Goal: Obtain resource: Download file/media

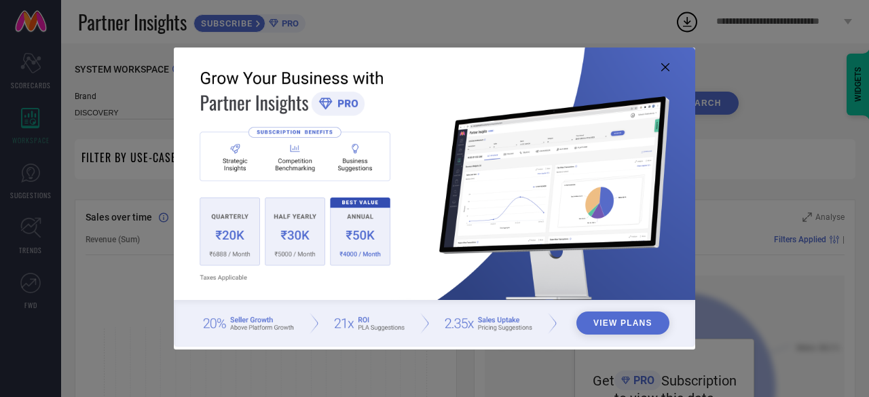
click at [797, 226] on div "View Plans" at bounding box center [434, 198] width 869 height 397
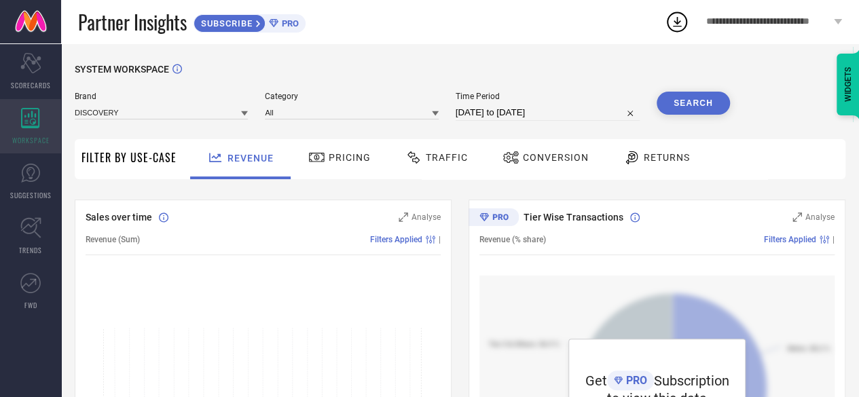
click at [32, 141] on span "WORKSPACE" at bounding box center [30, 140] width 37 height 10
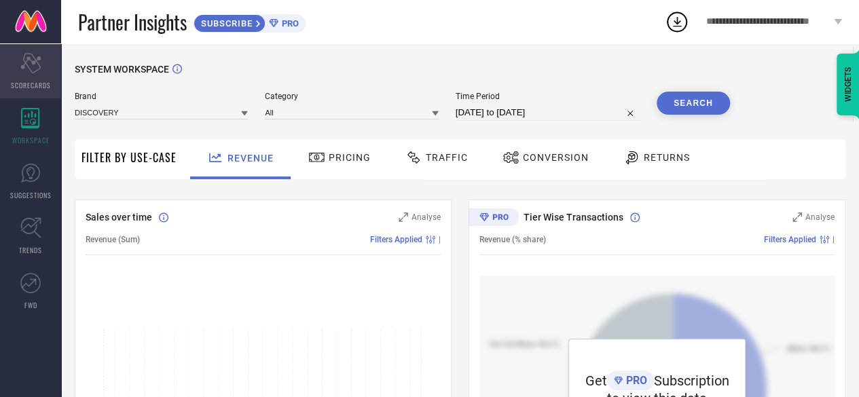
click at [23, 75] on div "Scorecard SCORECARDS" at bounding box center [30, 71] width 61 height 54
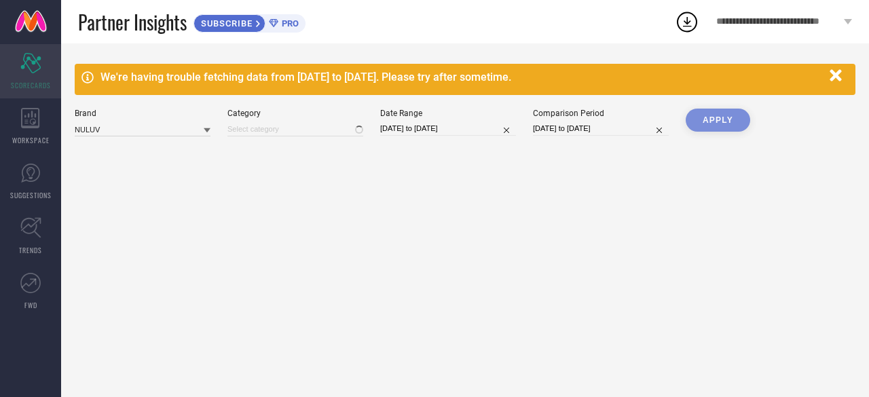
type input "All"
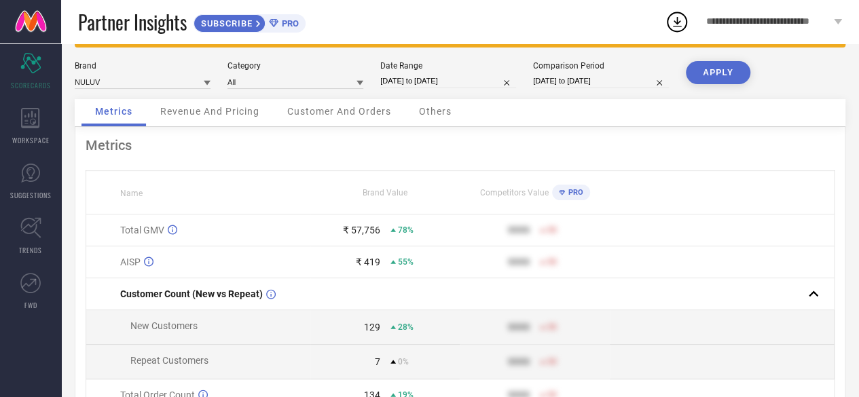
scroll to position [49, 0]
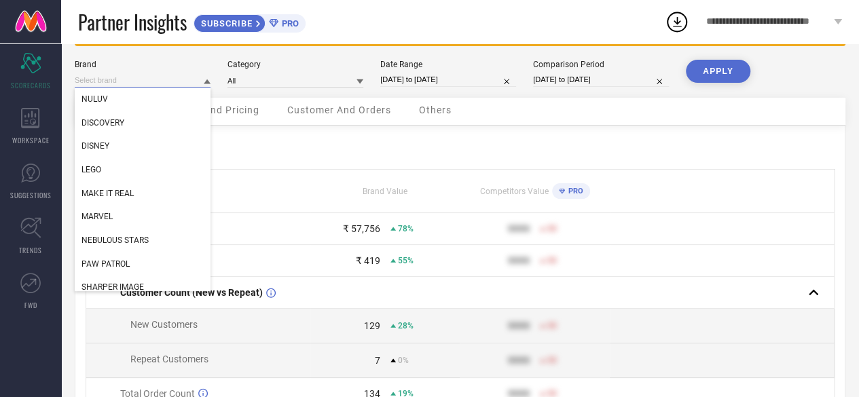
click at [138, 77] on input at bounding box center [143, 80] width 136 height 14
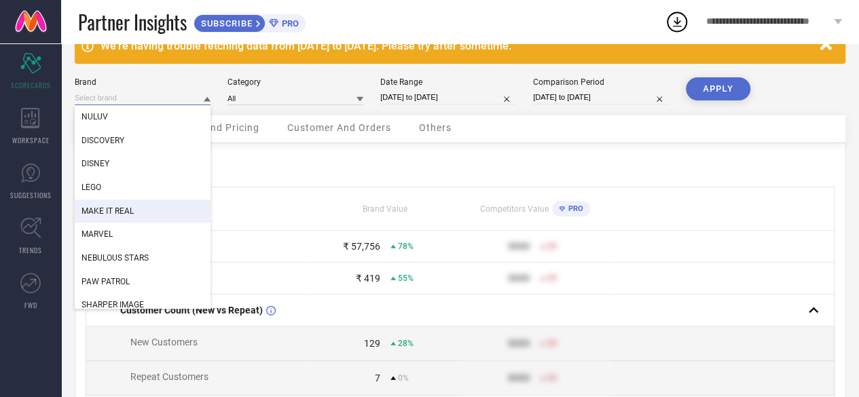
scroll to position [8, 0]
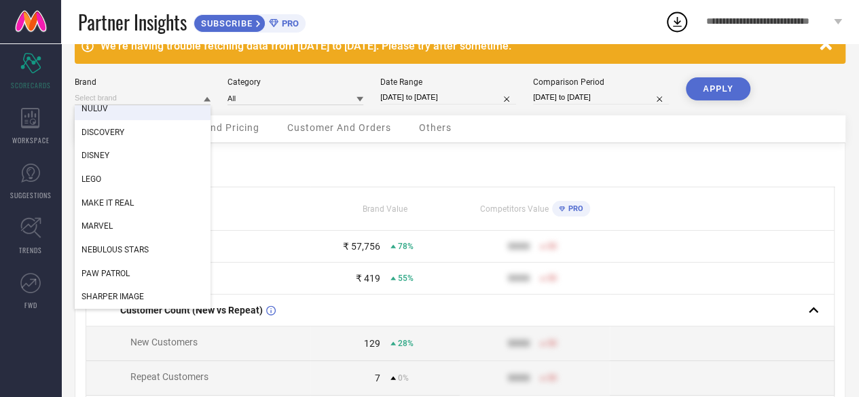
click at [103, 112] on span "NULUV" at bounding box center [94, 109] width 26 height 10
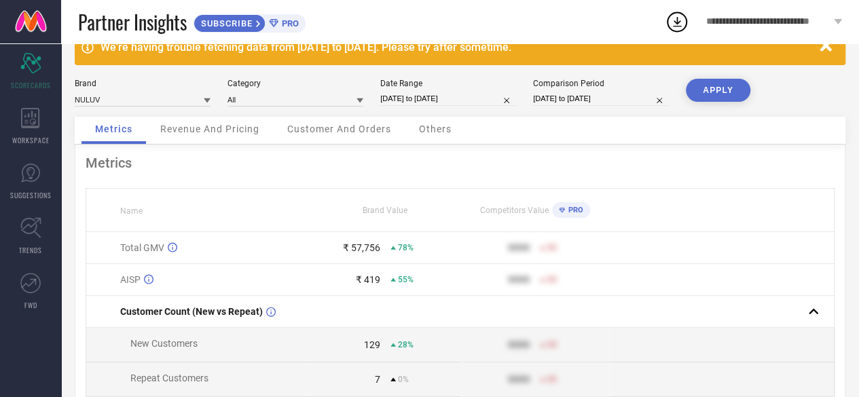
scroll to position [0, 0]
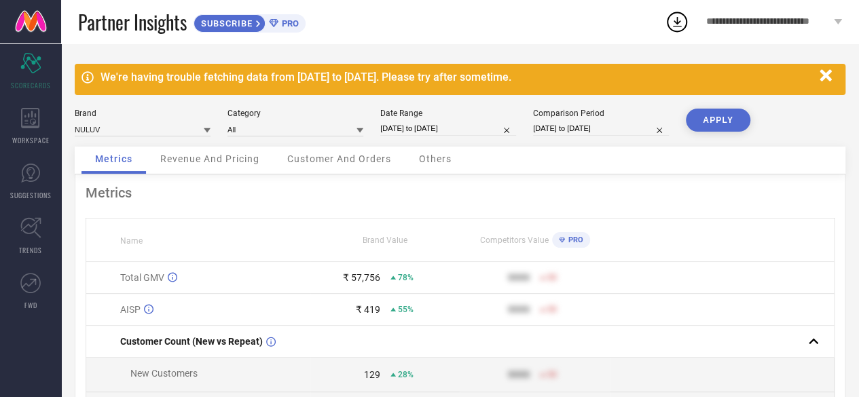
click at [209, 162] on span "Revenue And Pricing" at bounding box center [209, 158] width 99 height 11
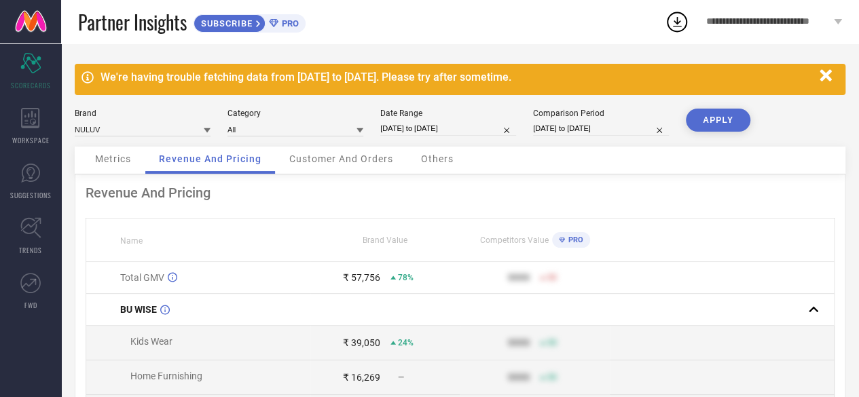
click at [325, 156] on span "Customer And Orders" at bounding box center [341, 158] width 104 height 11
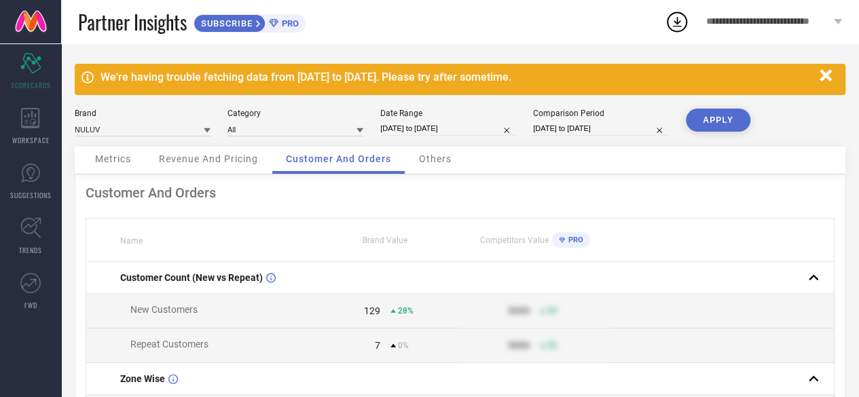
scroll to position [37, 0]
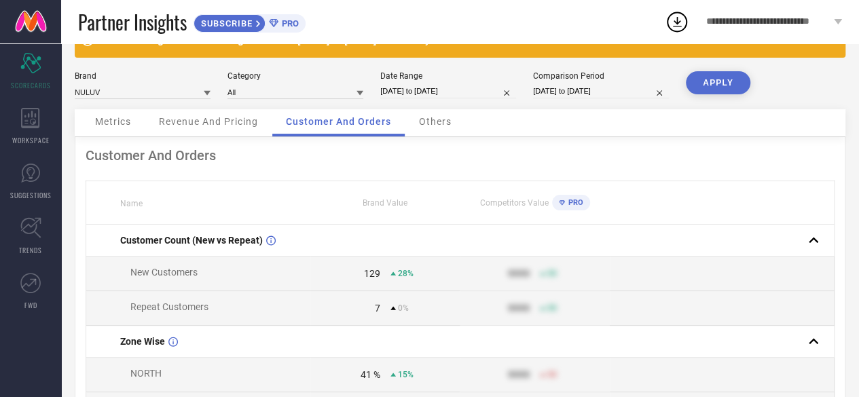
click at [441, 127] on span "Others" at bounding box center [435, 121] width 33 height 11
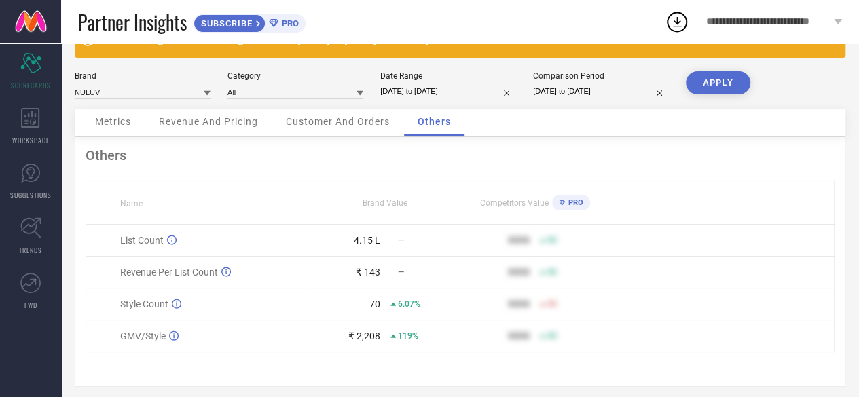
scroll to position [49, 0]
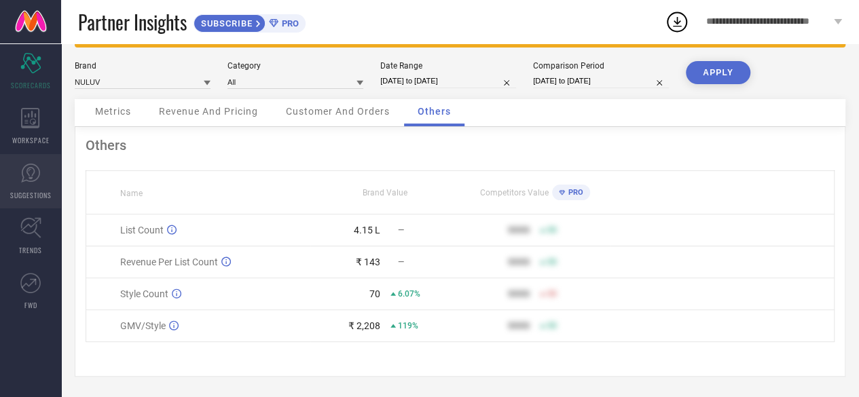
click at [35, 169] on icon at bounding box center [30, 173] width 20 height 20
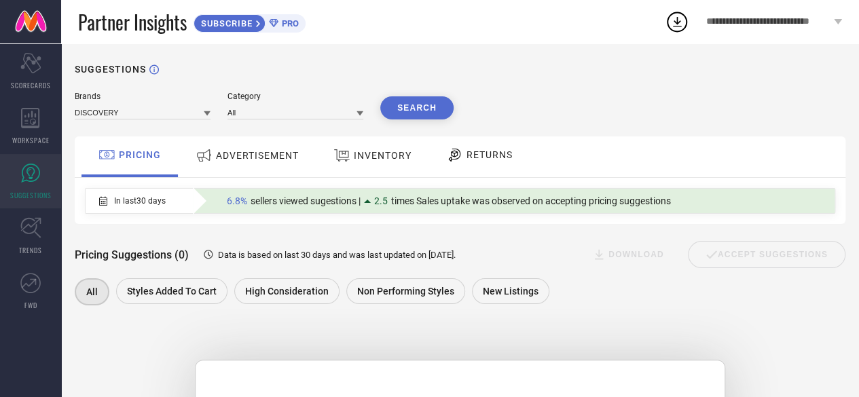
click at [240, 164] on div "ADVERTISEMENT" at bounding box center [247, 155] width 110 height 24
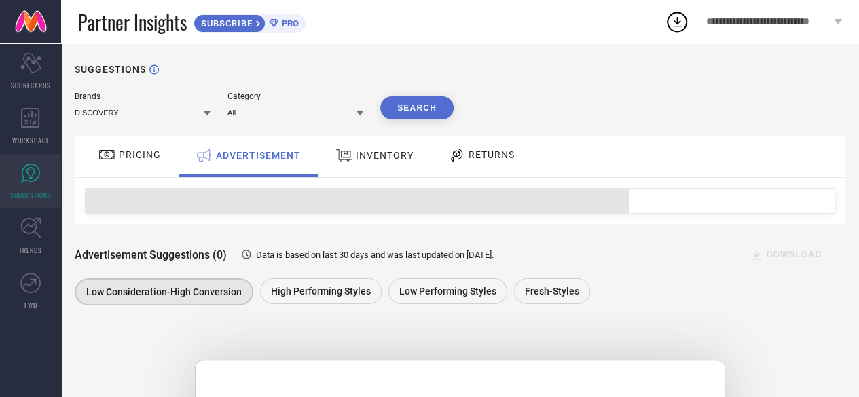
scroll to position [69, 0]
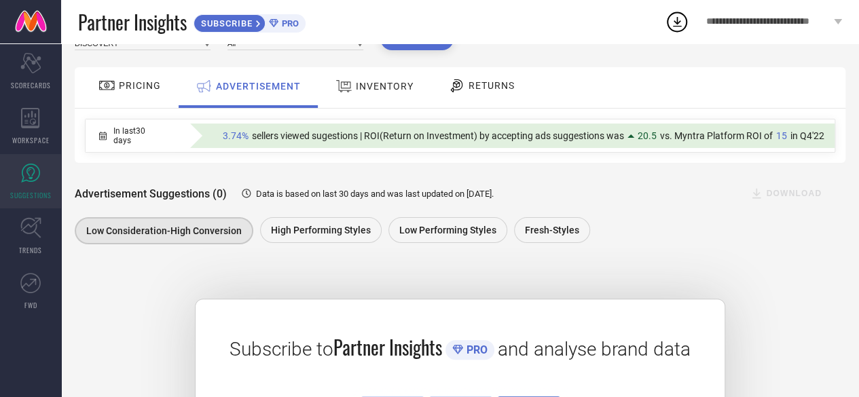
click at [258, 97] on div "ADVERTISEMENT" at bounding box center [248, 86] width 112 height 24
click at [362, 93] on div "INVENTORY" at bounding box center [374, 86] width 85 height 24
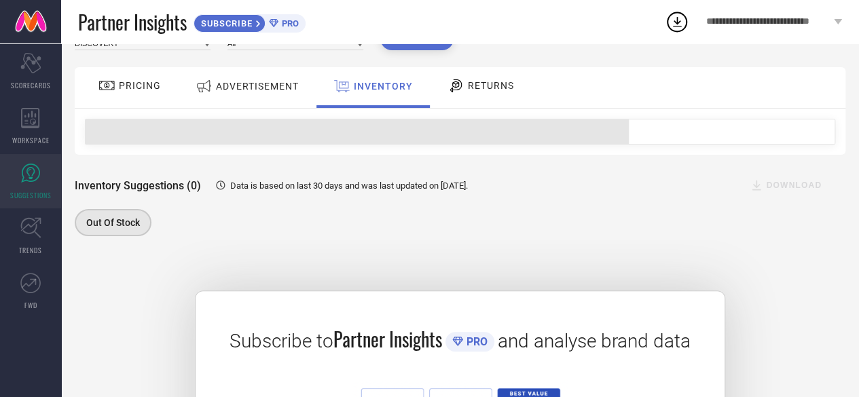
click at [456, 87] on icon at bounding box center [456, 85] width 12 height 13
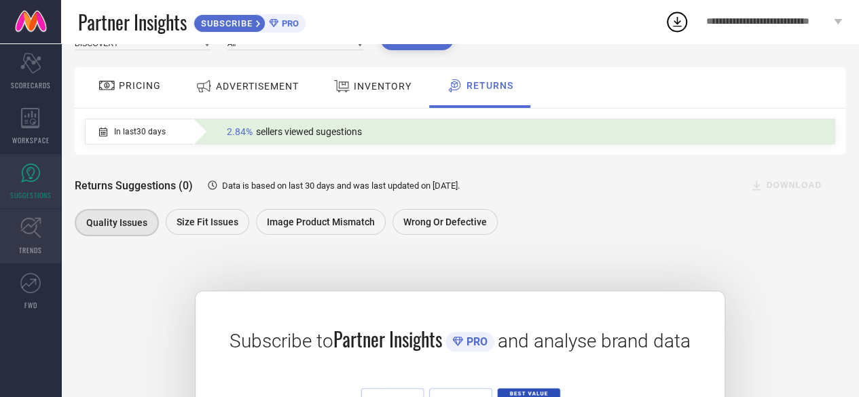
click at [22, 229] on icon at bounding box center [30, 228] width 20 height 20
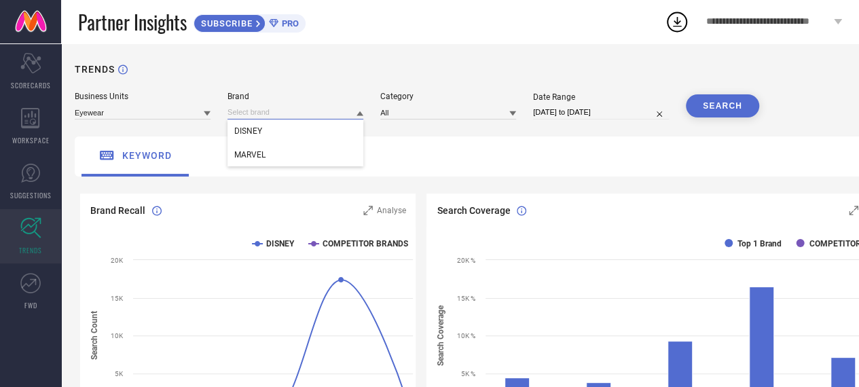
click at [275, 113] on input at bounding box center [295, 112] width 136 height 14
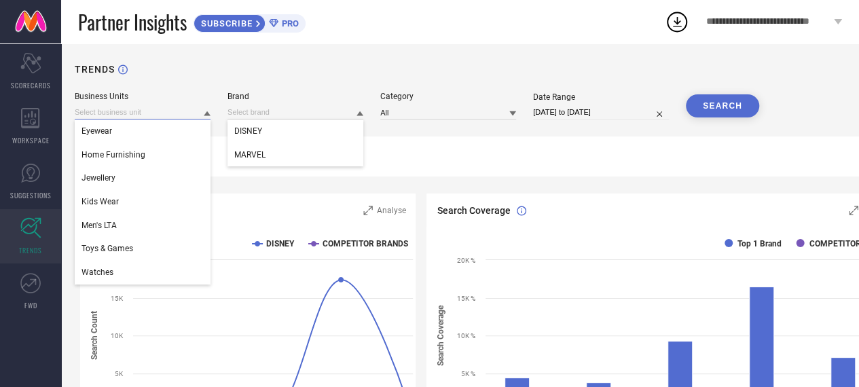
click at [155, 118] on input at bounding box center [143, 112] width 136 height 14
click at [288, 117] on input at bounding box center [295, 112] width 136 height 14
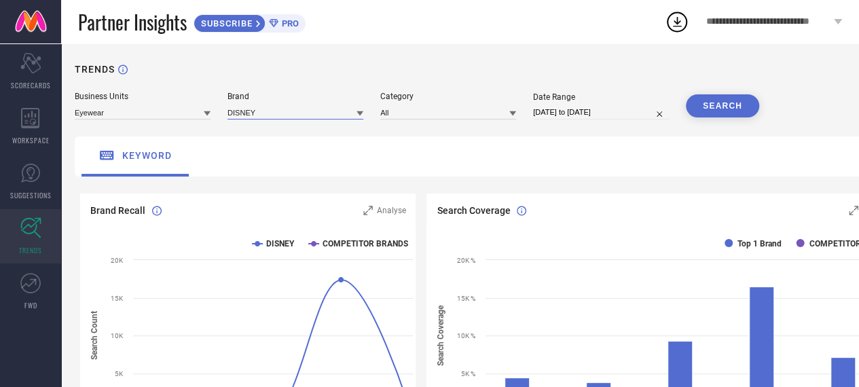
click at [288, 117] on input at bounding box center [295, 112] width 136 height 14
click at [364, 115] on div "Business Units Eyewear Brand DISNEY Category All Date Range [DATE] to [DATE] SE…" at bounding box center [491, 106] width 832 height 28
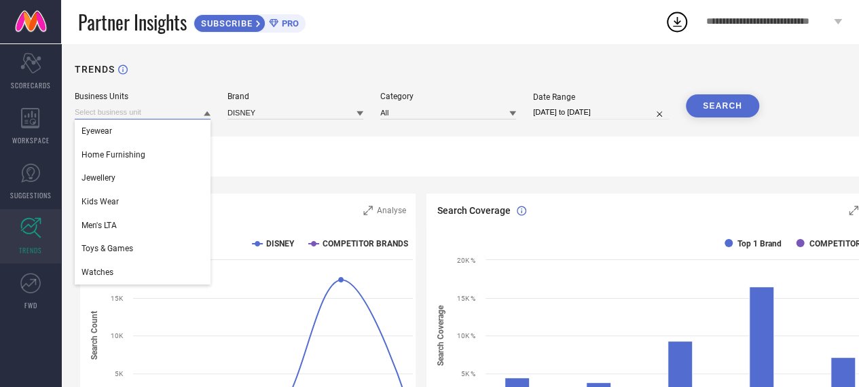
click at [119, 106] on input at bounding box center [143, 112] width 136 height 14
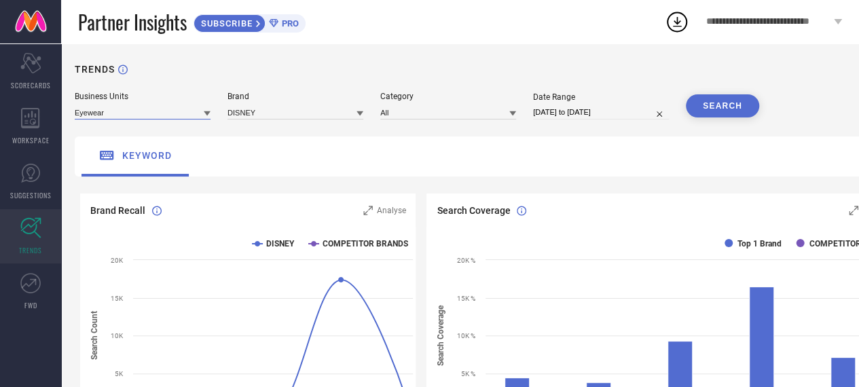
click at [119, 111] on input at bounding box center [143, 112] width 136 height 14
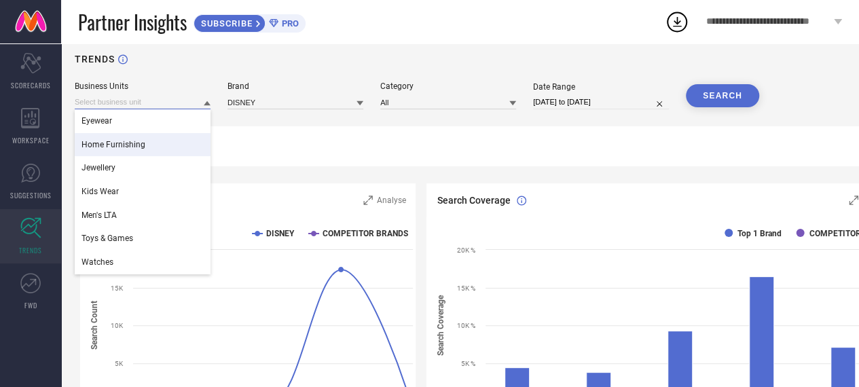
scroll to position [16, 0]
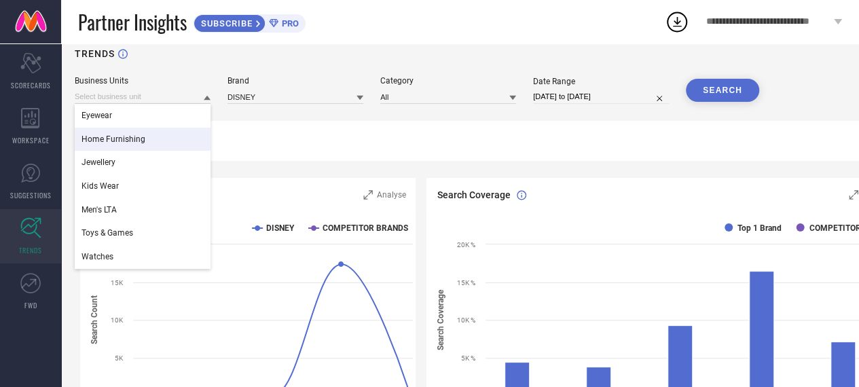
click at [140, 138] on span "Home Furnishing" at bounding box center [113, 139] width 64 height 10
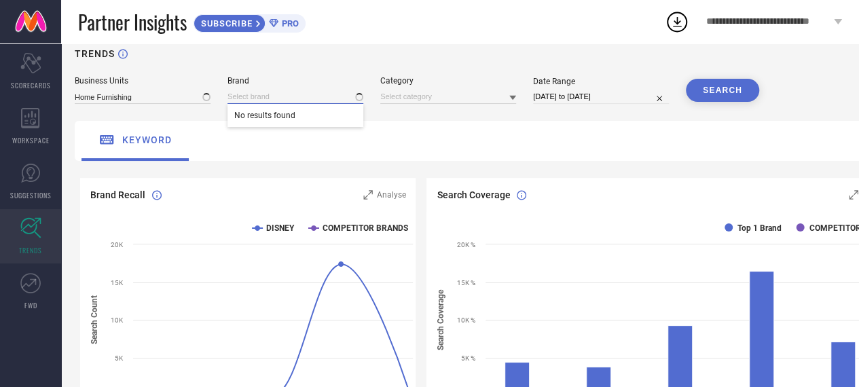
click at [278, 104] on input at bounding box center [295, 97] width 136 height 14
click at [276, 97] on input at bounding box center [295, 97] width 136 height 14
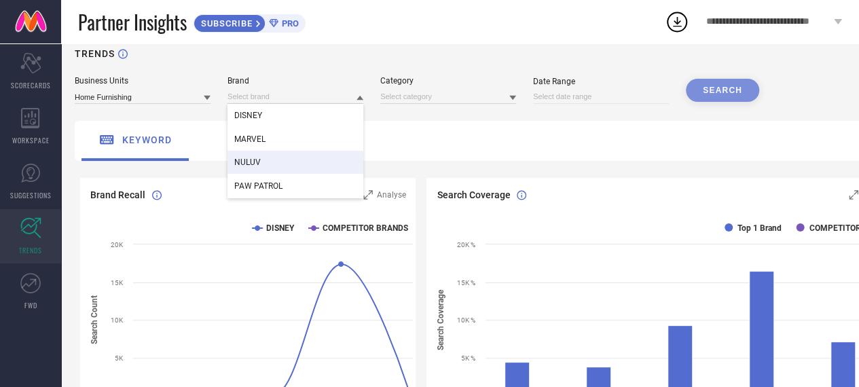
click at [256, 165] on span "NULUV" at bounding box center [247, 163] width 26 height 10
click at [756, 93] on div "SEARCH" at bounding box center [722, 90] width 73 height 23
click at [729, 97] on div "SEARCH" at bounding box center [722, 90] width 73 height 23
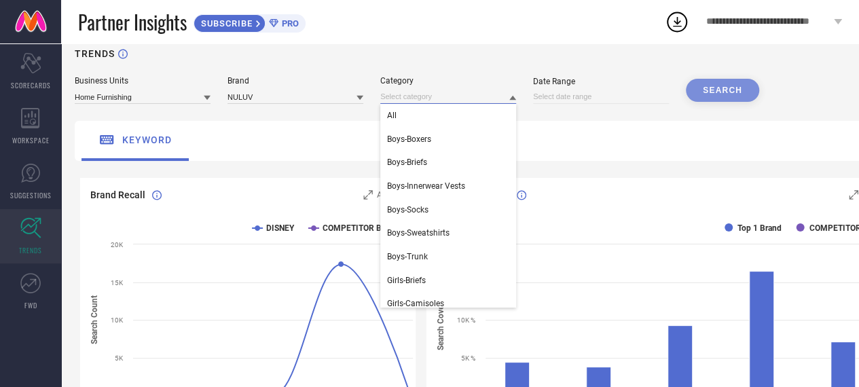
click at [421, 93] on input at bounding box center [448, 97] width 136 height 14
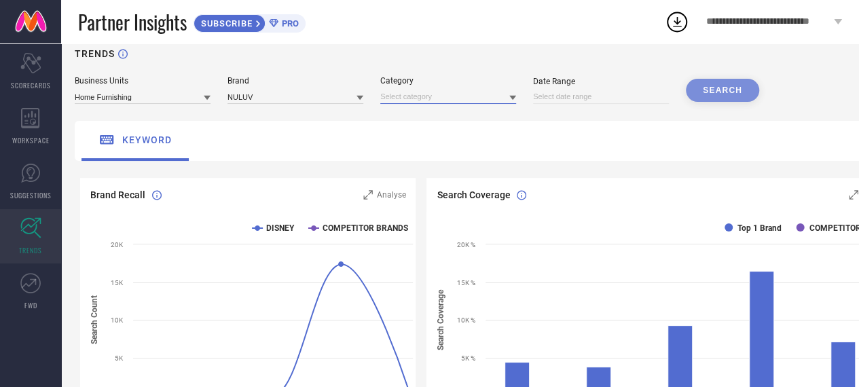
click at [420, 97] on input at bounding box center [448, 97] width 136 height 14
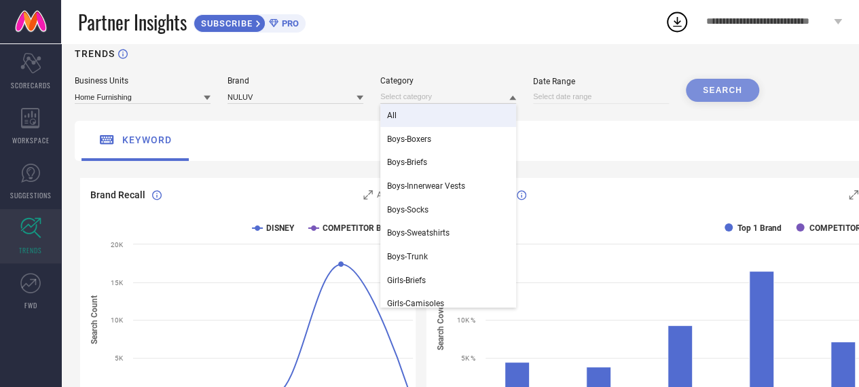
click at [401, 117] on div "All" at bounding box center [448, 115] width 136 height 23
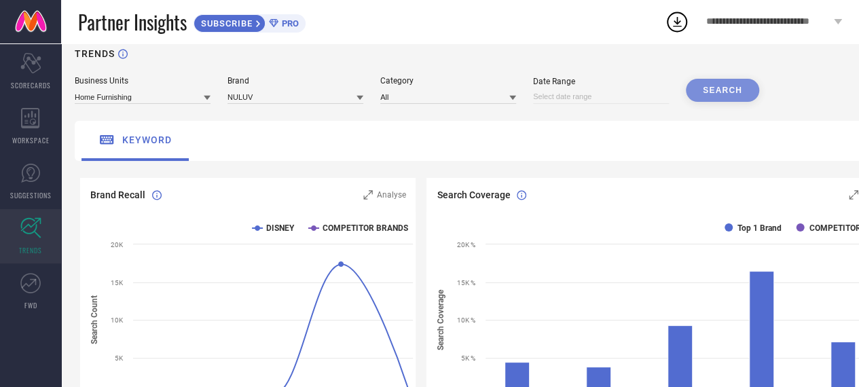
click at [717, 96] on div "SEARCH" at bounding box center [722, 90] width 73 height 23
select select "7"
select select "2025"
select select "8"
select select "2025"
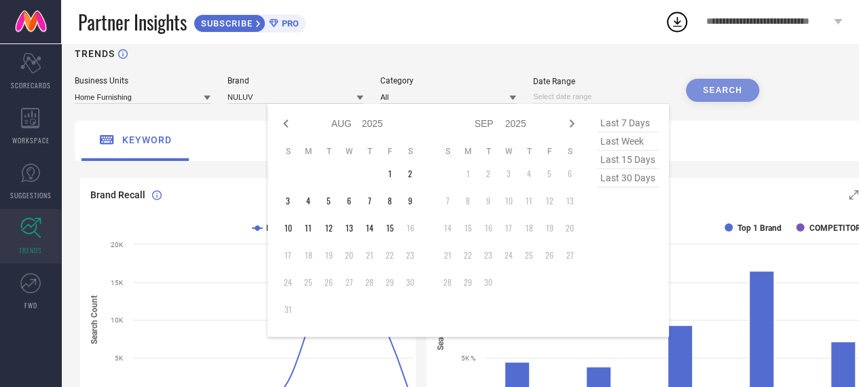
click at [584, 100] on input at bounding box center [601, 97] width 136 height 14
click at [635, 183] on span "last 30 days" at bounding box center [628, 178] width 62 height 18
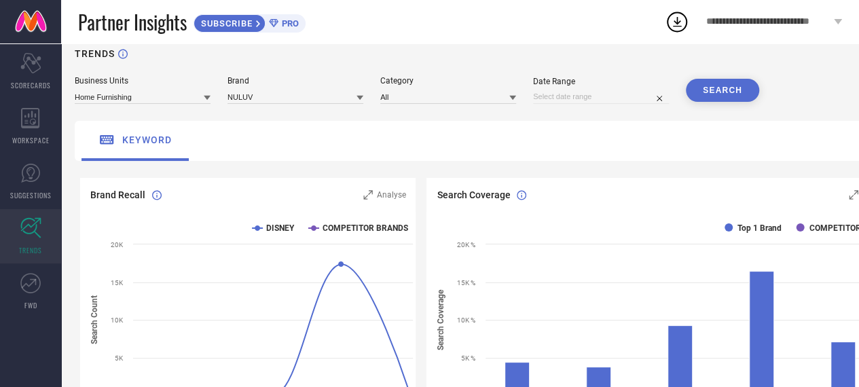
type input "[DATE] to [DATE]"
click at [721, 97] on button "SEARCH" at bounding box center [722, 90] width 73 height 23
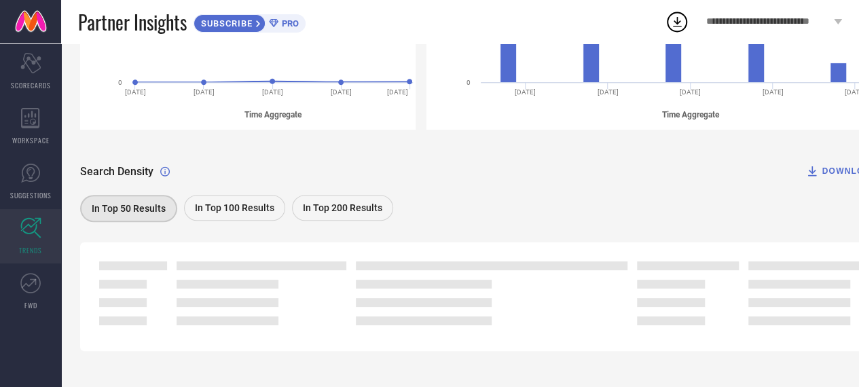
scroll to position [342, 0]
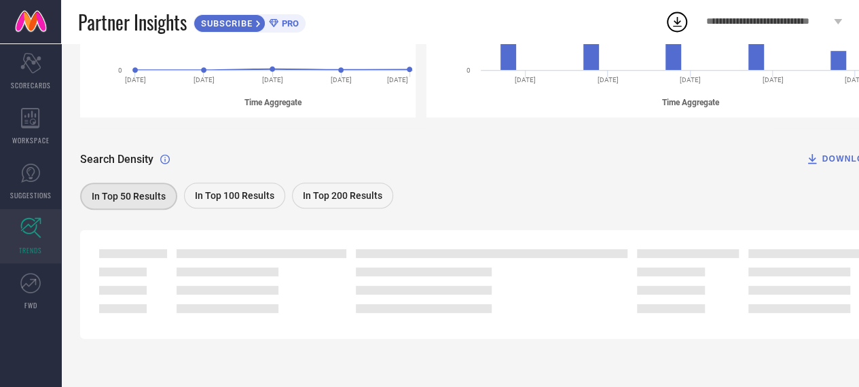
click at [819, 153] on icon at bounding box center [812, 159] width 14 height 14
click at [673, 17] on icon at bounding box center [677, 22] width 24 height 24
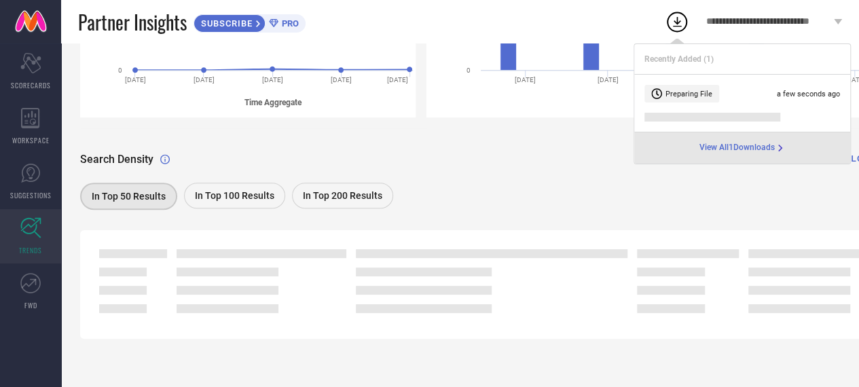
click at [744, 123] on div "Recently Added ( 1 ) Preparing File a few seconds ago View All 1 Downloads" at bounding box center [741, 103] width 217 height 121
click at [559, 132] on div "Search Density DOWNLOAD In Top 50 Results In Top 100 Results In Top 200 Results" at bounding box center [490, 170] width 821 height 85
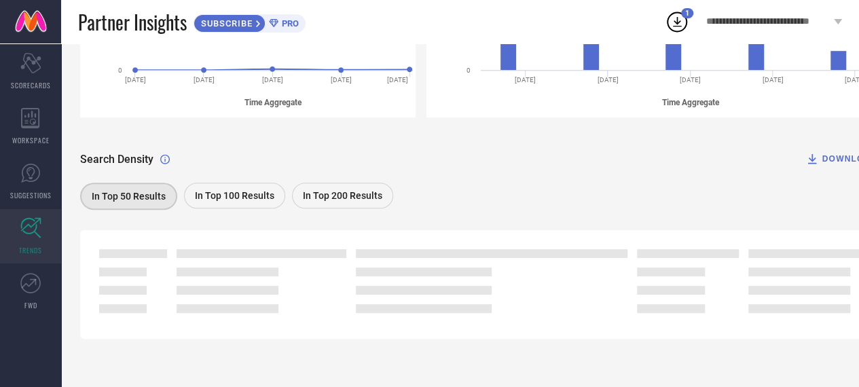
click at [678, 18] on icon at bounding box center [677, 22] width 24 height 24
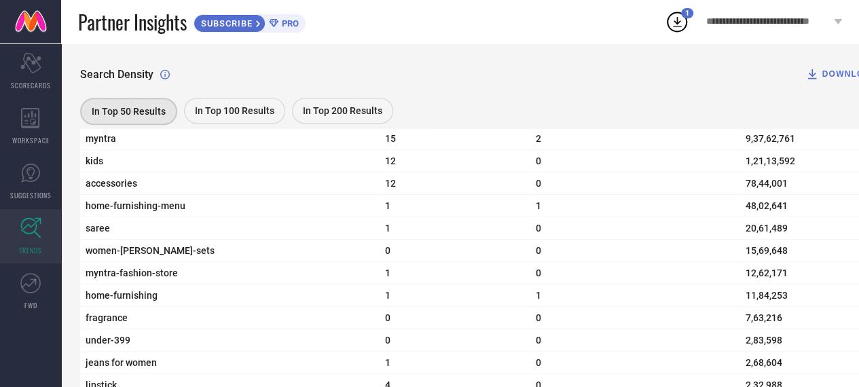
scroll to position [494, 0]
click at [682, 35] on div "**********" at bounding box center [762, 21] width 194 height 43
click at [681, 29] on icon at bounding box center [677, 22] width 24 height 24
click at [574, 88] on div "Search Density DOWNLOAD In Top 50 Results In Top 100 Results In Top 200 Results" at bounding box center [490, 85] width 821 height 85
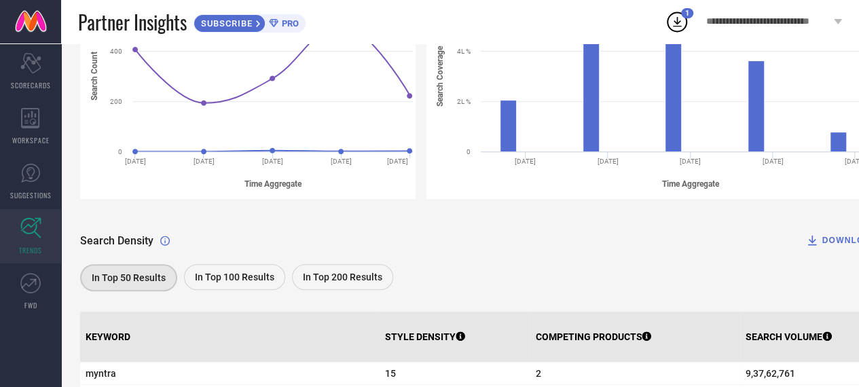
scroll to position [0, 0]
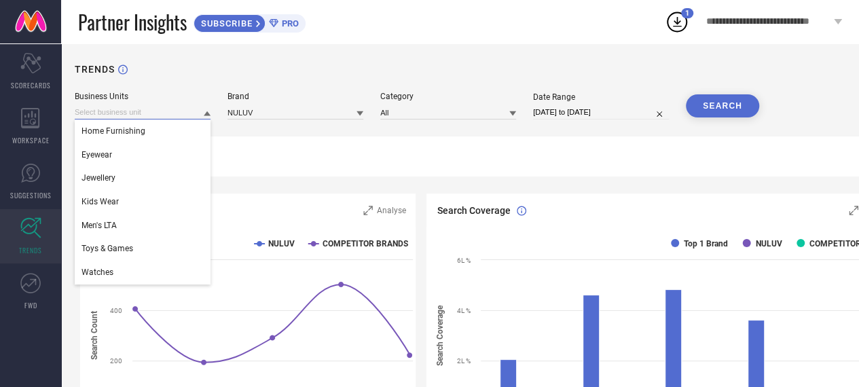
click at [171, 117] on input at bounding box center [143, 112] width 136 height 14
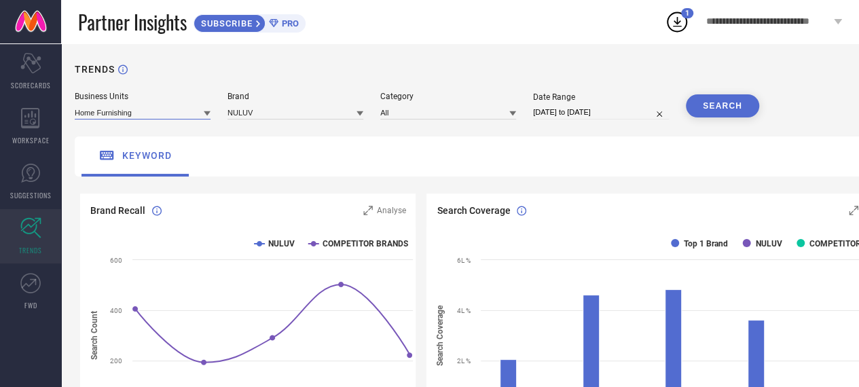
click at [171, 117] on input at bounding box center [143, 112] width 136 height 14
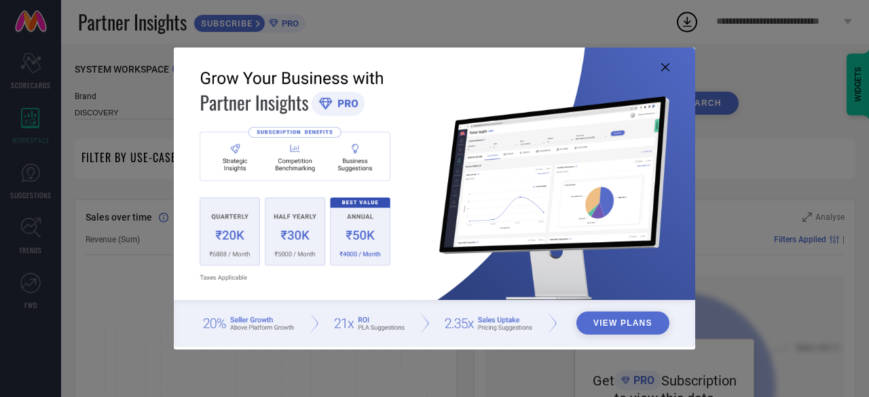
click at [663, 70] on icon at bounding box center [665, 67] width 8 height 8
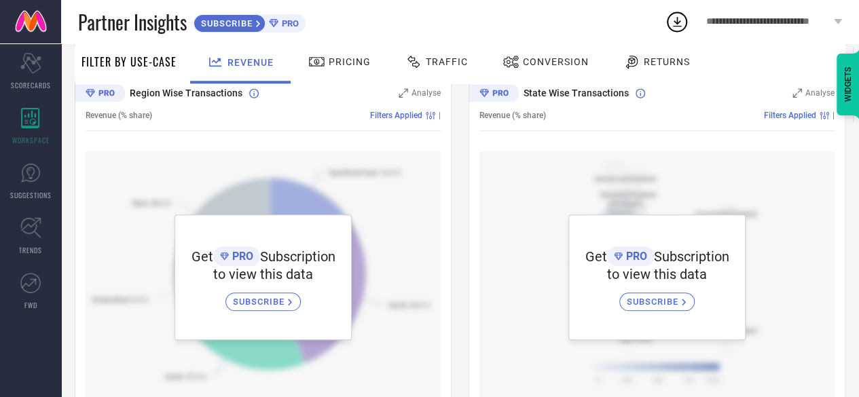
scroll to position [519, 0]
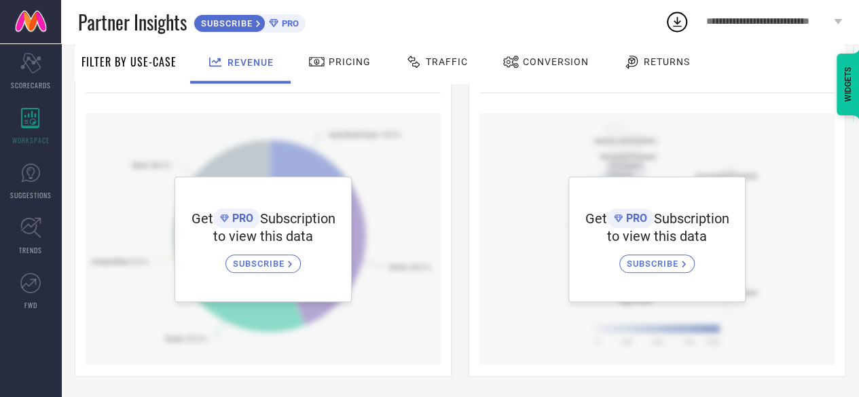
click at [669, 16] on circle at bounding box center [676, 22] width 19 height 19
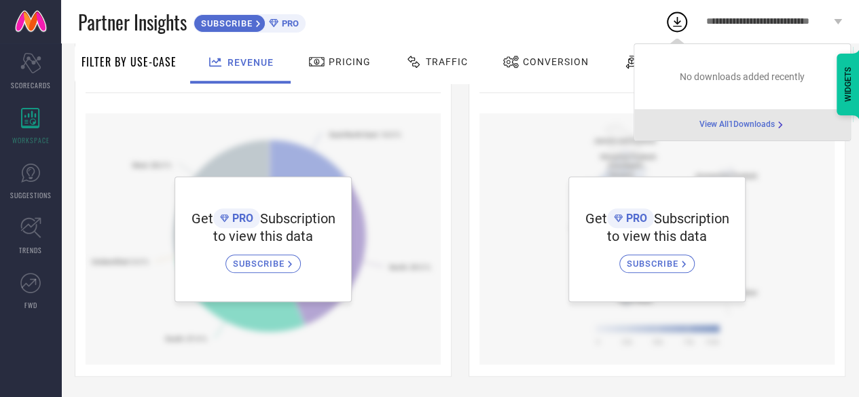
click at [709, 123] on span "View All 1 Downloads" at bounding box center [736, 124] width 75 height 11
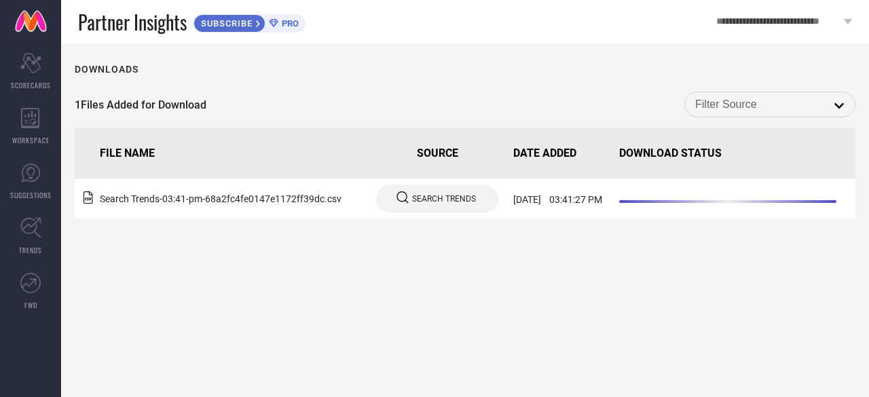
click at [274, 23] on icon at bounding box center [273, 23] width 9 height 8
